Goal: Find specific page/section: Find specific page/section

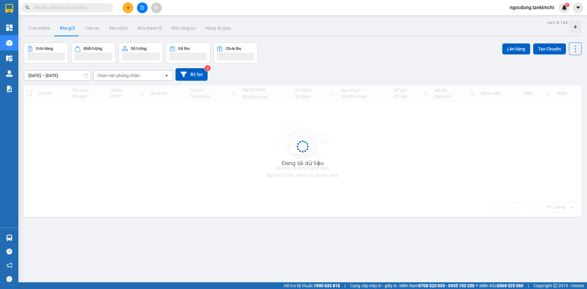
click at [63, 7] on input "text" at bounding box center [70, 7] width 72 height 7
drag, startPoint x: 65, startPoint y: 9, endPoint x: 62, endPoint y: 7, distance: 3.6
click at [62, 7] on input "text" at bounding box center [70, 7] width 72 height 7
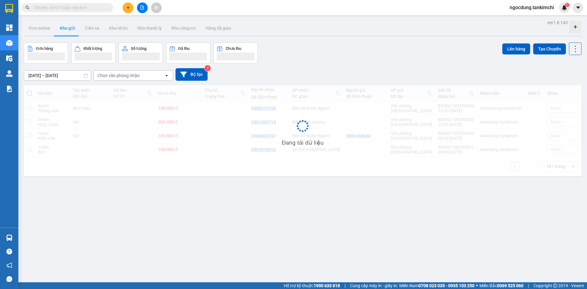
click at [62, 7] on input "text" at bounding box center [70, 7] width 72 height 7
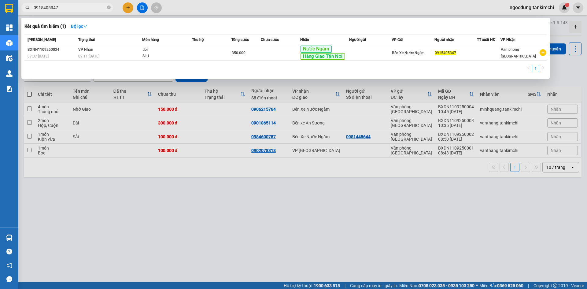
type input "0915405347"
